Goal: Task Accomplishment & Management: Use online tool/utility

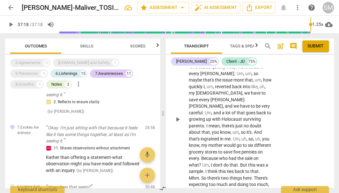
scroll to position [2357, 0]
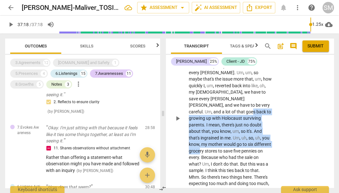
drag, startPoint x: 206, startPoint y: 87, endPoint x: 249, endPoint y: 121, distance: 54.5
click at [249, 121] on p "Yeah . So I think we got to a point in life where , um , money was comfortable …" at bounding box center [230, 118] width 83 height 229
click at [269, 113] on icon "button" at bounding box center [268, 113] width 4 height 4
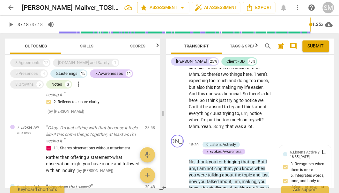
scroll to position [2469, 0]
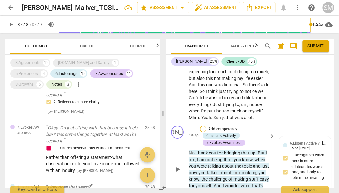
click at [202, 126] on div "+" at bounding box center [203, 129] width 6 height 6
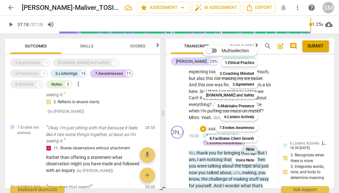
click at [250, 149] on b "Note" at bounding box center [250, 150] width 8 height 8
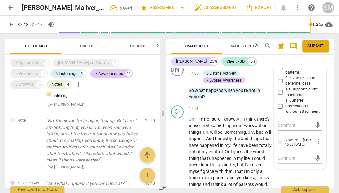
scroll to position [2777, 0]
click at [289, 153] on div "mic" at bounding box center [300, 158] width 44 height 10
click at [286, 155] on textarea at bounding box center [295, 158] width 34 height 6
type textarea "t"
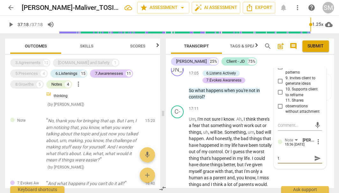
type textarea "th"
type textarea "thi"
type textarea "this"
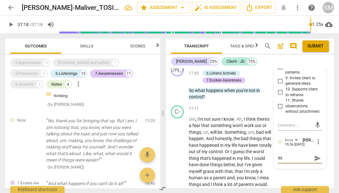
type textarea "this"
type textarea "this m"
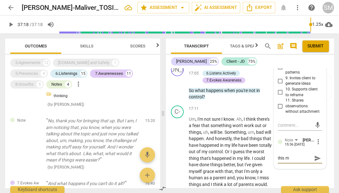
type textarea "this ma"
type textarea "this may"
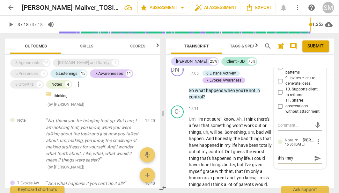
type textarea "this may"
type textarea "this may h"
type textarea "this may ha"
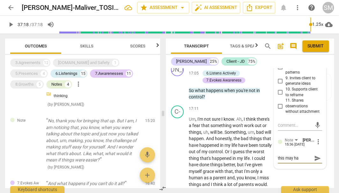
type textarea "this may hav"
type textarea "this may have"
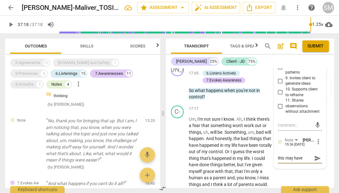
type textarea "this may have"
type textarea "this may have b"
type textarea "this may have be"
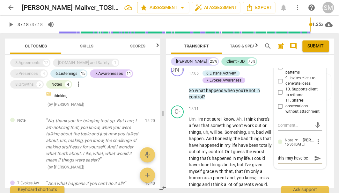
type textarea "this may have bee"
type textarea "this may have been"
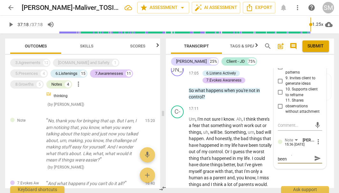
type textarea "this may have been"
type textarea "this may have been a"
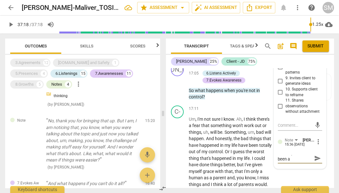
type textarea "this may have been a"
type textarea "this may have been a p"
type textarea "this may have been a pl"
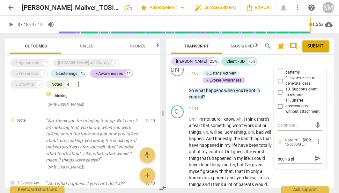
type textarea "this may have been a pla"
type textarea "this may have been a plac"
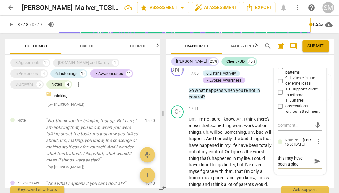
type textarea "this may have been a place"
type textarea "this may have been a place t"
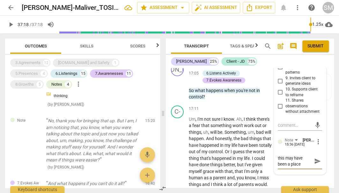
type textarea "this may have been a place t"
type textarea "this may have been a place to"
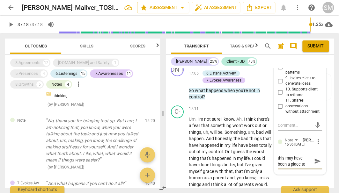
type textarea "this may have been a place to e"
type textarea "this may have been a place to ex"
type textarea "this may have been a place to exp"
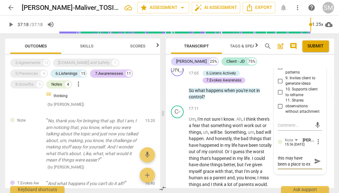
type textarea "this may have been a place to exp"
type textarea "this may have been a place to expr"
type textarea "this may have been a place to expre"
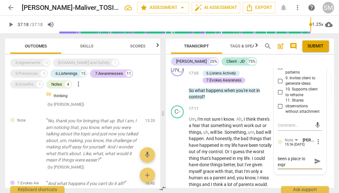
type textarea "this may have been a place to expre"
type textarea "this may have been a place to expres"
type textarea "this may have been a place to express"
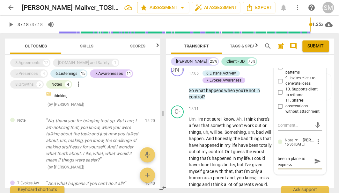
type textarea "this may have been a place to express"
type textarea "this may have been a place to express y"
type textarea "this may have been a place to express yo"
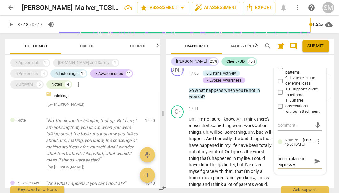
type textarea "this may have been a place to express yo"
type textarea "this may have been a place to express you"
type textarea "this may have been a place to express your"
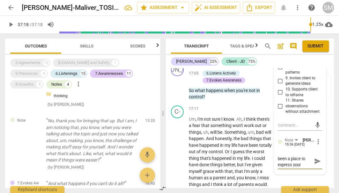
type textarea "this may have been a place to express your"
type textarea "this may have been a place to express your c"
type textarea "this may have been a place to express your co"
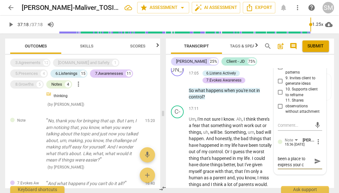
type textarea "this may have been a place to express your co"
type textarea "this may have been a place to express your con"
type textarea "this may have been a place to express your conc"
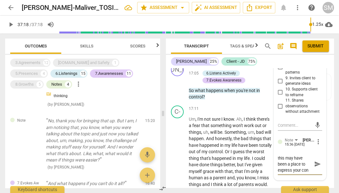
type textarea "this may have been a place to express your conc"
type textarea "this may have been a place to express your conce"
type textarea "this may have been a place to express your concer"
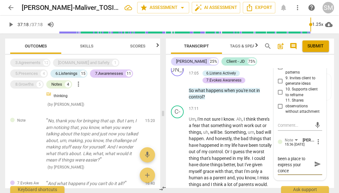
type textarea "this may have been a place to express your concer"
type textarea "this may have been a place to express your concern"
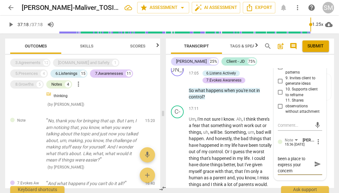
type textarea "this may have been a place to express your concern o"
type textarea "this may have been a place to express your concern or"
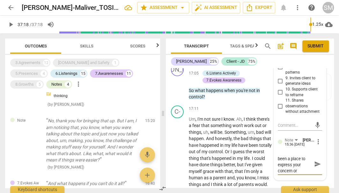
type textarea "this may have been a place to express your concern or"
type textarea "this may have been a place to express your concern or e"
type textarea "this may have been a place to express your concern or em"
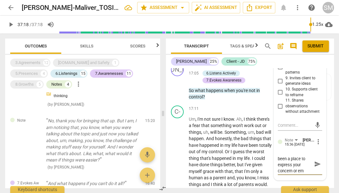
type textarea "this may have been a place to express your concern or emp"
type textarea "this may have been a place to express your concern or empa"
type textarea "this may have been a place to express your concern or emp"
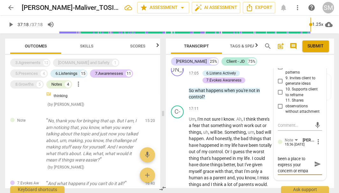
type textarea "this may have been a place to express your concern or emp"
type textarea "this may have been a place to express your concern or em"
type textarea "this may have been a place to express your concern or e"
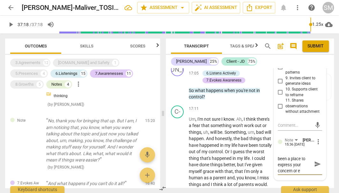
type textarea "this may have been a place to express your concern or"
type textarea "this may have been a place to express your concern o"
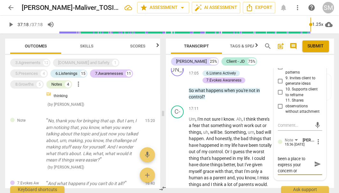
type textarea "this may have been a place to express your concern o"
type textarea "this may have been a place to express your concern"
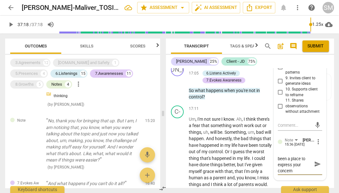
type textarea "this may have been a place to express your concer"
type textarea "this may have been a place to express your conce"
type textarea "this may have been a place to express your conc"
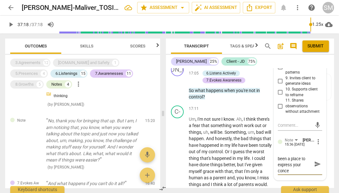
type textarea "this may have been a place to express your conc"
type textarea "this may have been a place to express your con"
type textarea "this may have been a place to express your co"
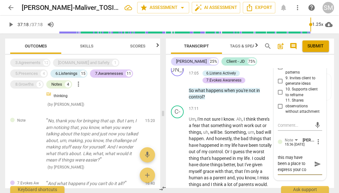
type textarea "this may have been a place to express your c"
type textarea "this may have been a place to express your"
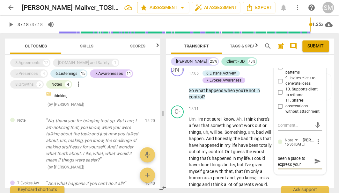
type textarea "this may have been a place to express your"
type textarea "this may have been a place to express you"
type textarea "this may have been a place to express yo"
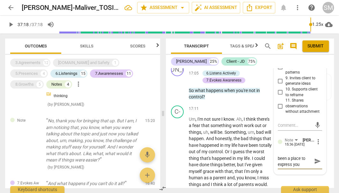
type textarea "this may have been a place to express yo"
type textarea "this may have been a place to express y"
type textarea "this may have been a place to express"
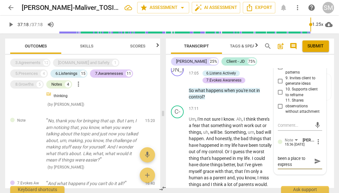
type textarea "this may have been a place to express h"
type textarea "this may have been a place to express he"
type textarea "this may have been a place to express her"
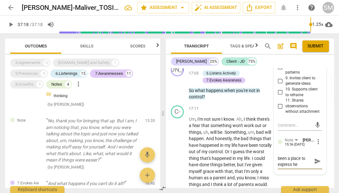
type textarea "this may have been a place to express her"
type textarea "this may have been a place to express her p"
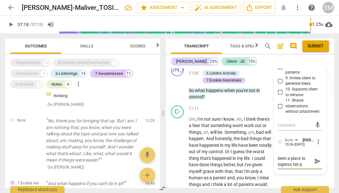
type textarea "this may have been a place to express her pe"
type textarea "this may have been a place to express her per"
type textarea "this may have been a place to express her perc"
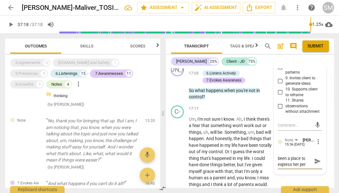
type textarea "this may have been a place to express her perc"
type textarea "this may have been a place to express her perce"
type textarea "this may have been a place to express her percep"
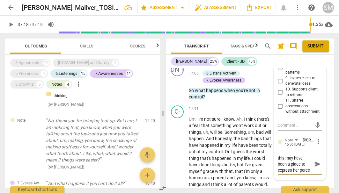
type textarea "this may have been a place to express her percep"
type textarea "this may have been a place to express her percept"
type textarea "this may have been a place to express her percepti"
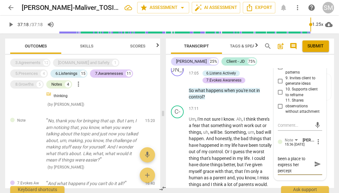
type textarea "this may have been a place to express her percepti"
type textarea "this may have been a place to express her perceptio"
type textarea "this may have been a place to express her perception"
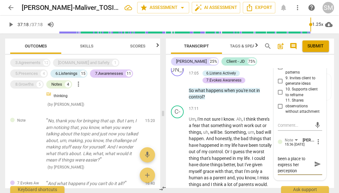
click at [291, 155] on textarea "this may have been a place to express her perception" at bounding box center [295, 164] width 34 height 18
type textarea "this may have been a place to express vher perception"
type textarea "this may have been a place to express vaher perception"
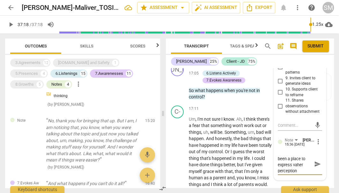
type textarea "this may have been a place to express valher perception"
type textarea "this may have been a place to express valiher perception"
type textarea "this may have been a place to express validher perception"
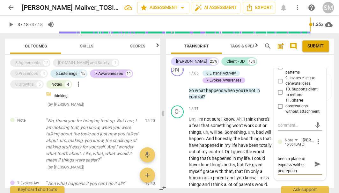
type textarea "this may have been a place to express validher perception"
type textarea "this may have been a place to express validaher perception"
type textarea "this may have been a place to express validather perception"
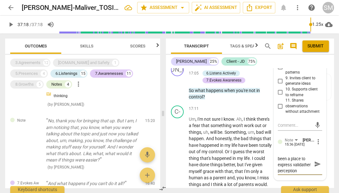
type textarea "this may have been a place to express validatiher perception"
click at [296, 155] on textarea "this may have been a place to express validation of her perception" at bounding box center [295, 166] width 34 height 23
click at [317, 164] on span "send" at bounding box center [317, 167] width 7 height 7
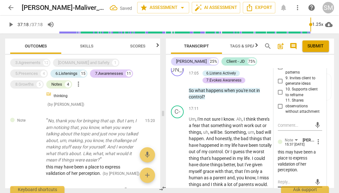
scroll to position [0, 0]
click at [316, 138] on span "more_vert" at bounding box center [319, 142] width 8 height 8
click at [318, 120] on li "Edit" at bounding box center [322, 120] width 22 height 12
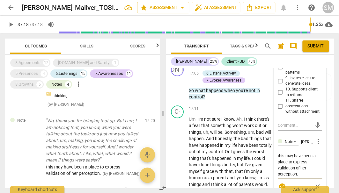
click at [299, 153] on textarea "this may have been a place to express validation of her perception." at bounding box center [300, 164] width 44 height 23
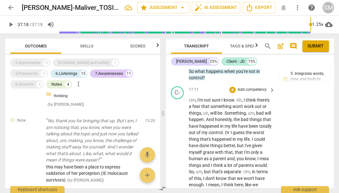
scroll to position [2801, 0]
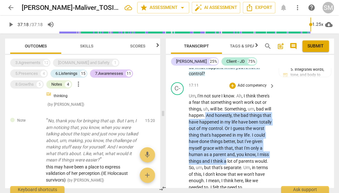
drag, startPoint x: 221, startPoint y: 85, endPoint x: 251, endPoint y: 131, distance: 55.5
click at [266, 123] on icon "button" at bounding box center [267, 121] width 4 height 4
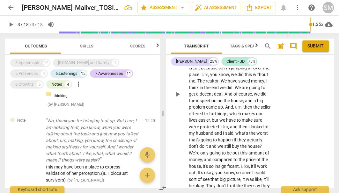
scroll to position [2943, 0]
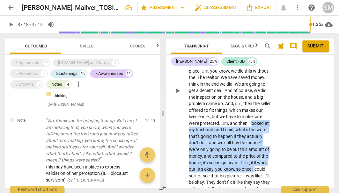
drag, startPoint x: 210, startPoint y: 97, endPoint x: 241, endPoint y: 139, distance: 52.3
click at [241, 139] on p "Um , I'm not sure I know . Ah , I think there's a fear that something won't wor…" at bounding box center [230, 90] width 83 height 281
click at [255, 132] on icon "button" at bounding box center [254, 132] width 4 height 4
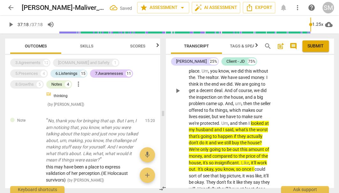
click at [201, 134] on span "that's" at bounding box center [195, 136] width 12 height 5
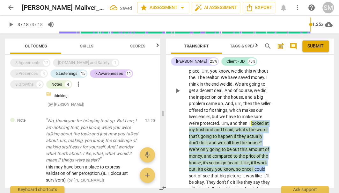
drag, startPoint x: 212, startPoint y: 96, endPoint x: 250, endPoint y: 139, distance: 57.6
click at [250, 139] on p "Um , I'm not sure I know . Ah , I think there's a fear that something won't wor…" at bounding box center [230, 90] width 83 height 281
click at [272, 132] on span "keyboard_arrow_down" at bounding box center [273, 133] width 8 height 8
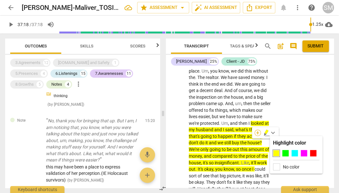
click at [257, 132] on div "+" at bounding box center [258, 133] width 6 height 6
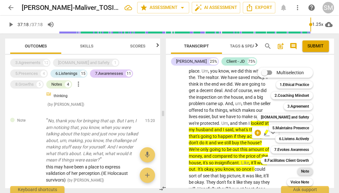
click at [306, 172] on b "Note" at bounding box center [305, 172] width 8 height 8
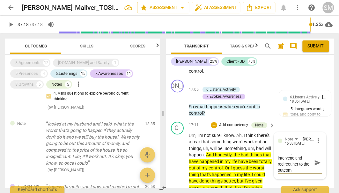
scroll to position [6, 0]
click at [316, 162] on span "send" at bounding box center [317, 165] width 7 height 7
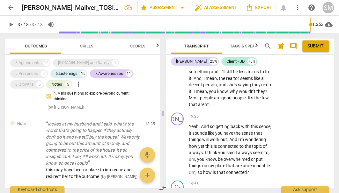
scroll to position [3068, 0]
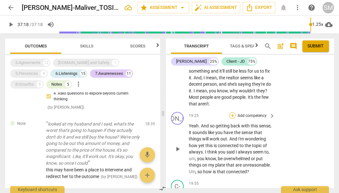
click at [232, 112] on div "+" at bounding box center [232, 115] width 6 height 6
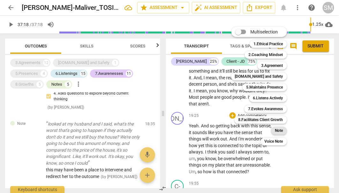
click at [279, 129] on b "Note" at bounding box center [279, 131] width 8 height 8
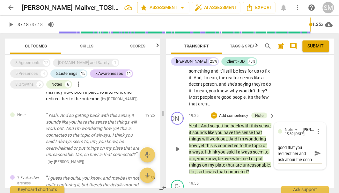
scroll to position [6, 0]
click at [318, 150] on span "send" at bounding box center [317, 153] width 7 height 7
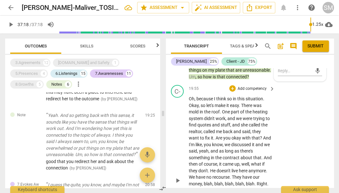
scroll to position [3166, 0]
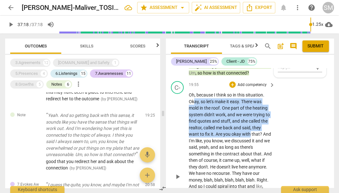
drag, startPoint x: 194, startPoint y: 78, endPoint x: 249, endPoint y: 110, distance: 63.6
click at [249, 110] on p "Oh , because I think so in this situation . Okay , so let's make it easy . Ther…" at bounding box center [230, 177] width 83 height 170
click at [266, 100] on icon "button" at bounding box center [266, 100] width 4 height 4
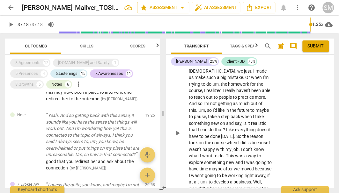
scroll to position [3510, 0]
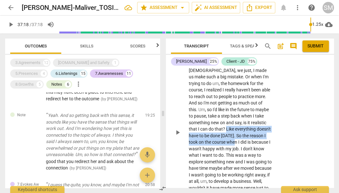
drag, startPoint x: 199, startPoint y: 95, endPoint x: 219, endPoint y: 106, distance: 22.0
click at [219, 106] on p "I don't think I realize it until I'm totally overwhelmed . Like when I realized…" at bounding box center [230, 132] width 83 height 183
click at [237, 101] on icon "button" at bounding box center [237, 100] width 4 height 4
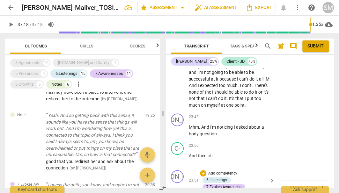
scroll to position [3741, 0]
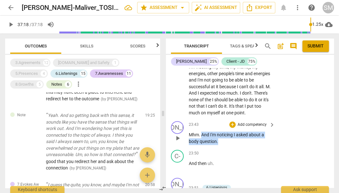
drag, startPoint x: 202, startPoint y: 97, endPoint x: 230, endPoint y: 102, distance: 28.5
click at [230, 132] on p "Mhm . And I'm noticing I asked about a body question ." at bounding box center [230, 138] width 83 height 13
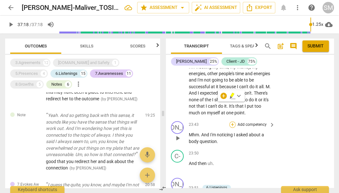
click at [233, 122] on div "+" at bounding box center [232, 125] width 6 height 6
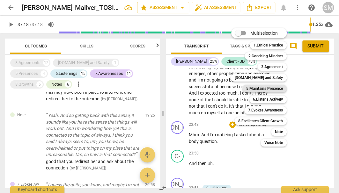
click at [271, 88] on b "5.Maintains Presence" at bounding box center [264, 89] width 37 height 8
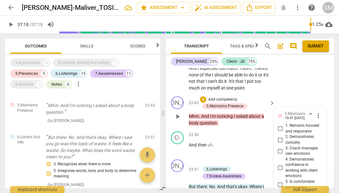
scroll to position [3779, 0]
click at [315, 112] on span "more_vert" at bounding box center [319, 116] width 8 height 8
click at [317, 91] on li "Delete" at bounding box center [322, 90] width 22 height 12
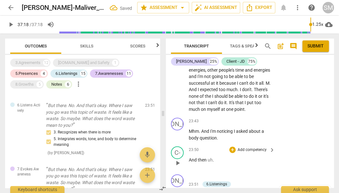
scroll to position [3749, 0]
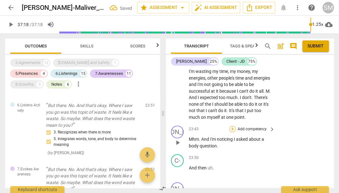
click at [232, 126] on div "+" at bounding box center [232, 129] width 6 height 6
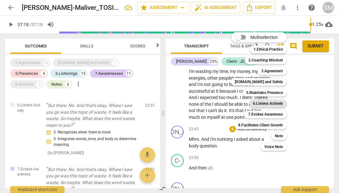
click at [276, 105] on b "6.Listens Actively" at bounding box center [268, 104] width 30 height 8
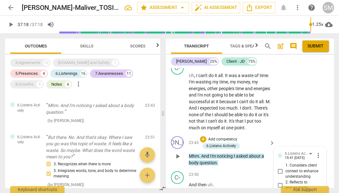
scroll to position [3737, 0]
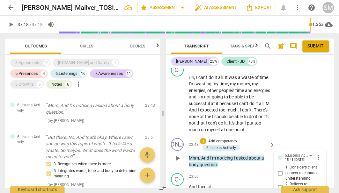
click at [316, 154] on span "more_vert" at bounding box center [319, 158] width 8 height 8
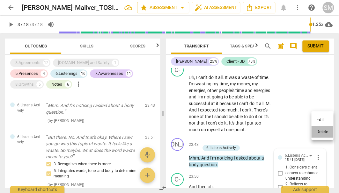
click at [322, 133] on li "Delete" at bounding box center [322, 132] width 22 height 12
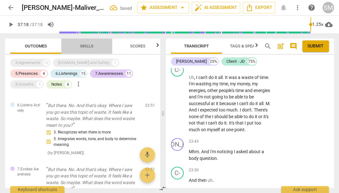
click at [87, 45] on span "Skills" at bounding box center [86, 46] width 13 height 5
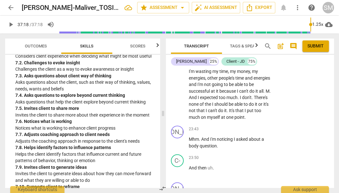
scroll to position [3749, 0]
click at [233, 126] on div "+" at bounding box center [232, 129] width 6 height 6
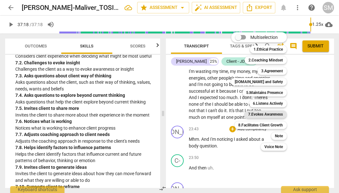
click at [271, 115] on b "7.Evokes Awareness" at bounding box center [265, 115] width 35 height 8
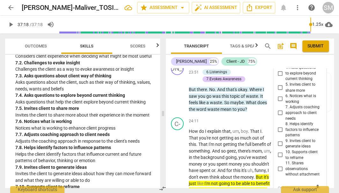
scroll to position [3875, 0]
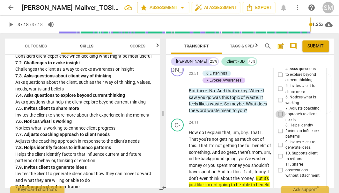
click at [279, 110] on input "7. Adjusts coaching approach to client needs" at bounding box center [280, 114] width 10 height 8
click at [282, 186] on textarea at bounding box center [295, 189] width 34 height 6
drag, startPoint x: 299, startPoint y: 149, endPoint x: 308, endPoint y: 150, distance: 9.3
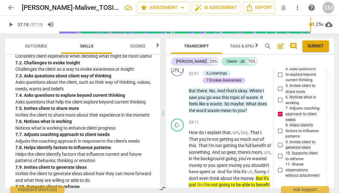
click at [308, 186] on textarea "take notice when a client does not answer" at bounding box center [295, 192] width 34 height 12
click at [286, 186] on textarea "take notice how the a client does not answer" at bounding box center [295, 192] width 34 height 12
drag, startPoint x: 295, startPoint y: 156, endPoint x: 284, endPoint y: 156, distance: 10.8
click at [284, 186] on textarea "take notice how the client does not answer" at bounding box center [295, 192] width 34 height 12
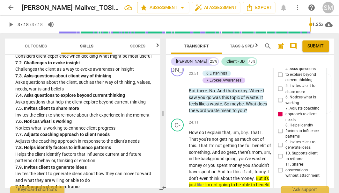
scroll to position [0, 0]
click at [308, 186] on textarea "take notice how the client answer" at bounding box center [295, 192] width 34 height 12
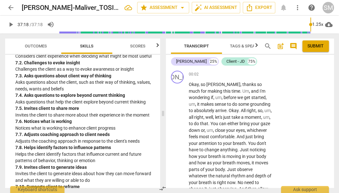
scroll to position [0, 0]
click at [280, 46] on span "post_add" at bounding box center [281, 46] width 8 height 8
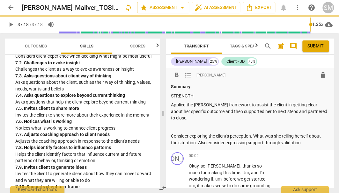
click at [226, 136] on p "Consider exploring the client's perception. What was she telling herself about …" at bounding box center [250, 139] width 158 height 13
click at [317, 135] on p "Consider exploring the client's perception. What was she telling herself about …" at bounding box center [250, 139] width 158 height 13
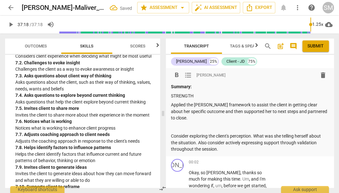
click at [197, 136] on p "Consider exploring the client's perception. What was she telling herself about …" at bounding box center [250, 143] width 158 height 20
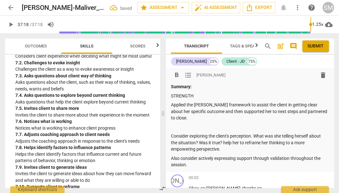
click at [173, 123] on div "Summary: STRENGTH Applied the [PERSON_NAME] framework to assist the client in g…" at bounding box center [250, 126] width 158 height 85
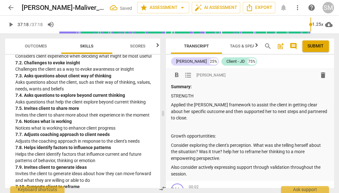
click at [189, 133] on p "Growth opportuntities:" at bounding box center [250, 136] width 158 height 7
click at [11, 7] on span "arrow_back" at bounding box center [11, 8] width 8 height 8
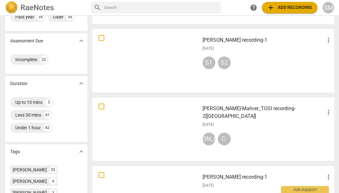
scroll to position [147, 0]
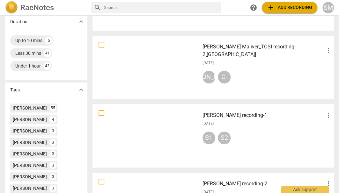
click at [237, 49] on h3 "[PERSON_NAME]-Maliver_TOSI recording-2[[GEOGRAPHIC_DATA]]" at bounding box center [264, 50] width 122 height 15
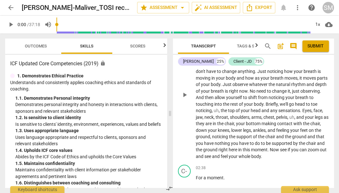
scroll to position [165, 0]
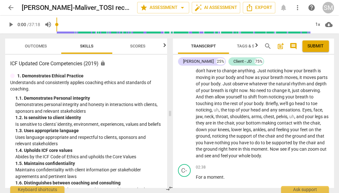
click at [36, 45] on span "Outcomes" at bounding box center [36, 46] width 22 height 5
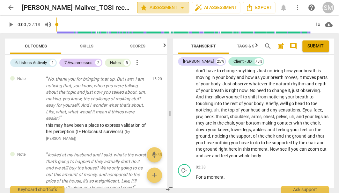
click at [167, 7] on span "star Assessment arrow_drop_down" at bounding box center [163, 8] width 46 height 8
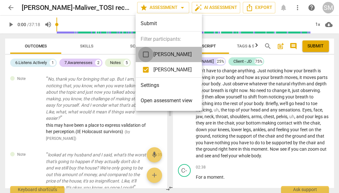
click at [147, 53] on input "checkbox" at bounding box center [145, 54] width 15 height 15
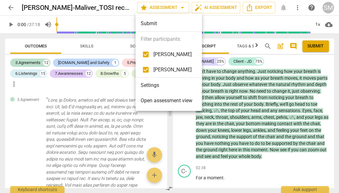
click at [147, 53] on input "checkbox" at bounding box center [145, 54] width 15 height 15
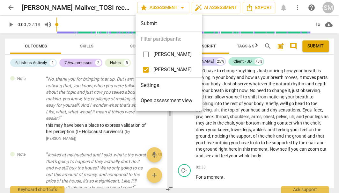
click at [249, 163] on div at bounding box center [169, 96] width 339 height 193
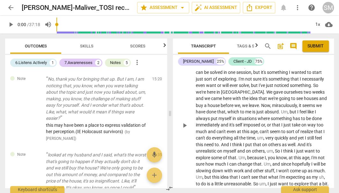
scroll to position [397, 0]
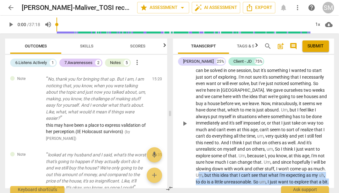
drag, startPoint x: 211, startPoint y: 164, endPoint x: 279, endPoint y: 177, distance: 69.3
click at [279, 177] on p "So , um , I don't think it's a problem that needs that , um , needs that can be…" at bounding box center [262, 123] width 133 height 124
click at [279, 179] on p "So , um , I don't think it's a problem that needs that , um , needs that can be…" at bounding box center [262, 123] width 133 height 124
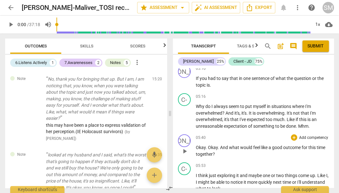
scroll to position [579, 0]
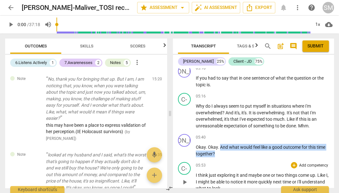
drag, startPoint x: 219, startPoint y: 144, endPoint x: 234, endPoint y: 159, distance: 20.8
click at [234, 159] on div "format_bold format_list_bulleted [PERSON_NAME] delete Summary: STRENGTH Applied…" at bounding box center [253, 128] width 161 height 120
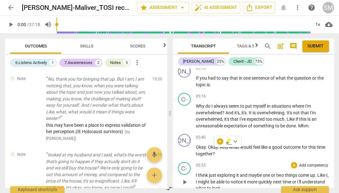
click at [234, 162] on div "05:53 + Add competency keyboard_arrow_right" at bounding box center [262, 165] width 133 height 6
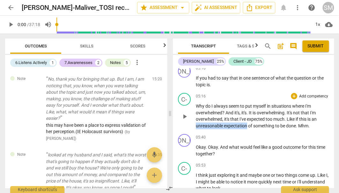
drag, startPoint x: 246, startPoint y: 122, endPoint x: 195, endPoint y: 125, distance: 51.5
click at [195, 124] on div "C- play_arrow pause 05:16 + Add competency keyboard_arrow_right Why do I always…" at bounding box center [253, 111] width 161 height 41
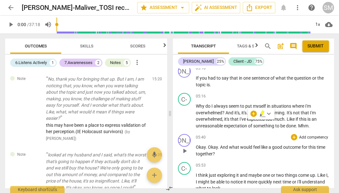
click at [225, 134] on div "05:40 + Add competency keyboard_arrow_right" at bounding box center [262, 137] width 133 height 6
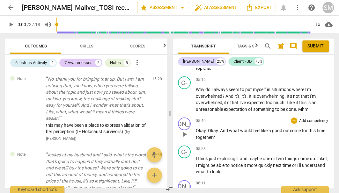
scroll to position [596, 0]
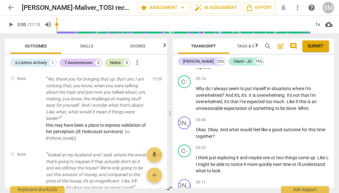
click at [121, 62] on div "Notes" at bounding box center [115, 63] width 11 height 6
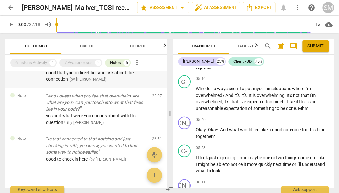
scroll to position [193, 0]
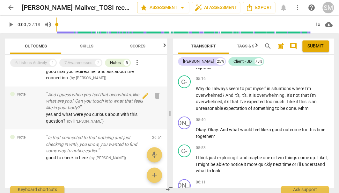
click at [81, 111] on div "yes and what were you curious about with this question? ( by [PERSON_NAME] )" at bounding box center [96, 117] width 101 height 13
click at [77, 112] on span "yes and what were you curious about with this question?" at bounding box center [92, 118] width 92 height 12
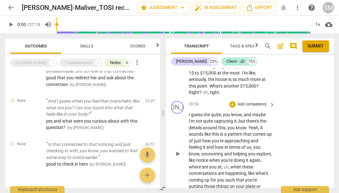
scroll to position [3373, 0]
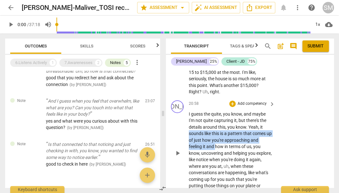
drag, startPoint x: 189, startPoint y: 96, endPoint x: 215, endPoint y: 112, distance: 31.0
click at [215, 112] on p "I guess the quite , you know , and maybe I'm not quite capturing it , but there…" at bounding box center [230, 153] width 83 height 85
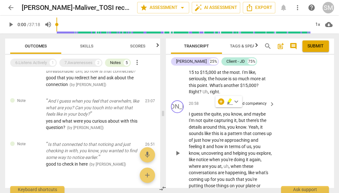
click at [276, 115] on div "JO play_arrow pause 20:58 + Add competency keyboard_arrow_right I guess the qui…" at bounding box center [250, 148] width 168 height 101
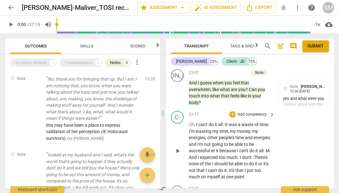
scroll to position [3711, 0]
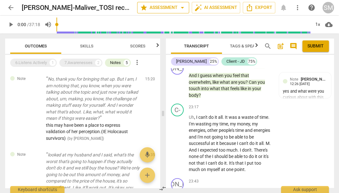
click at [160, 6] on span "star Assessment arrow_drop_down" at bounding box center [163, 8] width 46 height 8
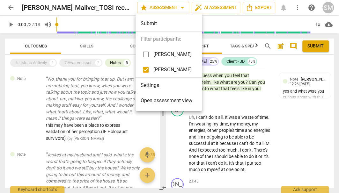
click at [160, 6] on div at bounding box center [169, 96] width 339 height 193
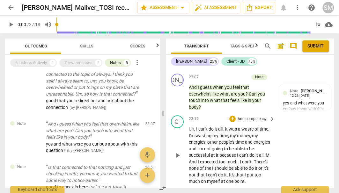
scroll to position [3700, 0]
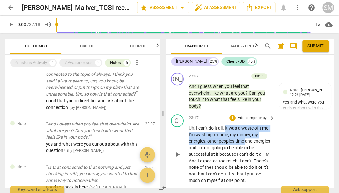
drag, startPoint x: 225, startPoint y: 85, endPoint x: 246, endPoint y: 101, distance: 26.0
click at [246, 125] on p "Uh , I can't do it all . It was a waste of time . I'm wasting my time , my mone…" at bounding box center [230, 154] width 83 height 59
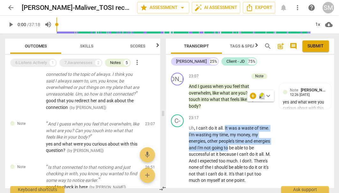
click at [262, 96] on icon "button" at bounding box center [262, 95] width 4 height 4
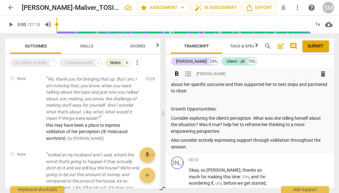
scroll to position [27, 0]
click at [86, 108] on p "No, thank you for bringing that up. But I am, I am noticing that, you know, whe…" at bounding box center [93, 99] width 94 height 46
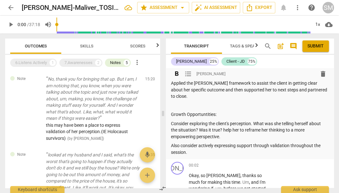
scroll to position [23, 0]
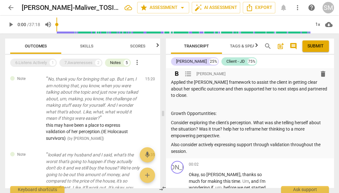
click at [195, 143] on p "Also consider actively expressing support through validation throughout the ses…" at bounding box center [250, 148] width 158 height 13
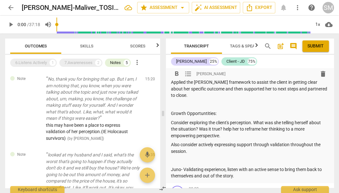
click at [175, 157] on p at bounding box center [250, 160] width 158 height 7
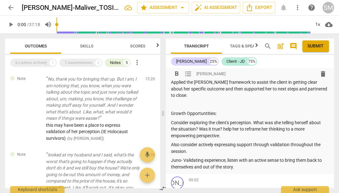
click at [318, 46] on span "Submit" at bounding box center [316, 46] width 16 height 6
click at [320, 46] on span "Submit" at bounding box center [316, 46] width 16 height 6
